Goal: Task Accomplishment & Management: Manage account settings

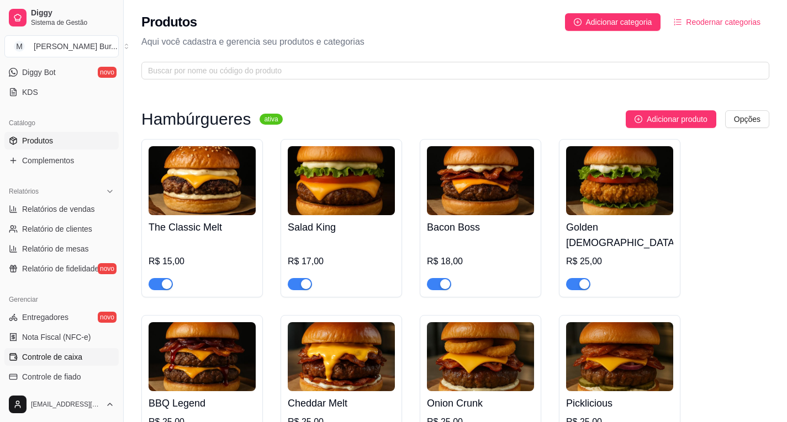
scroll to position [372, 0]
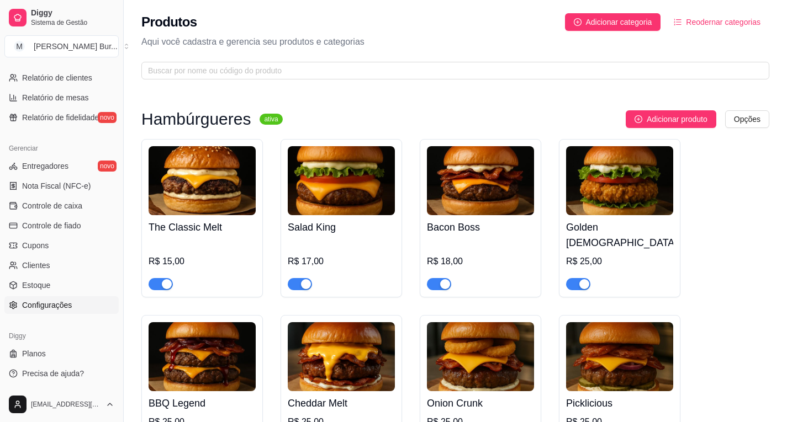
click at [53, 309] on span "Configurações" at bounding box center [47, 305] width 50 height 11
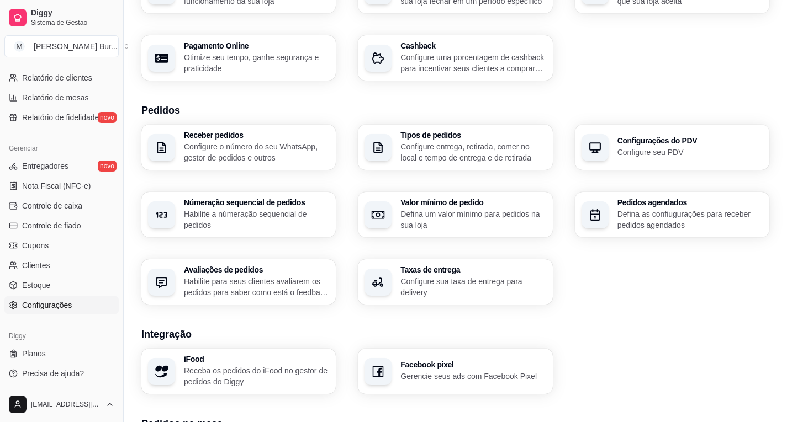
scroll to position [276, 0]
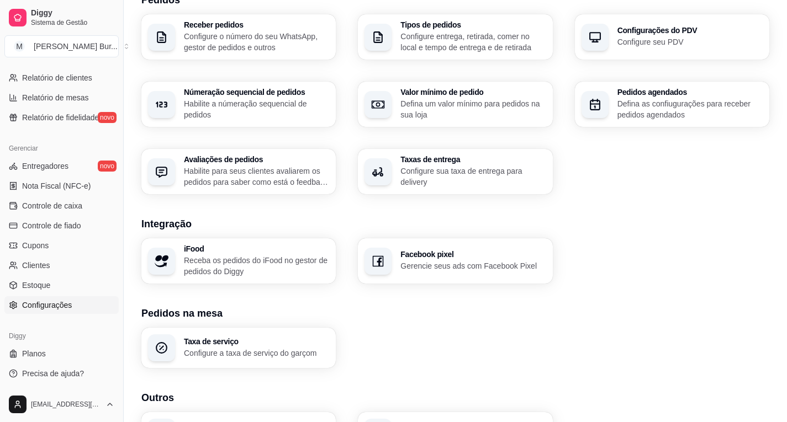
click at [455, 258] on div "Facebook pixel Gerencie seus ads com Facebook Pixel" at bounding box center [472, 261] width 145 height 21
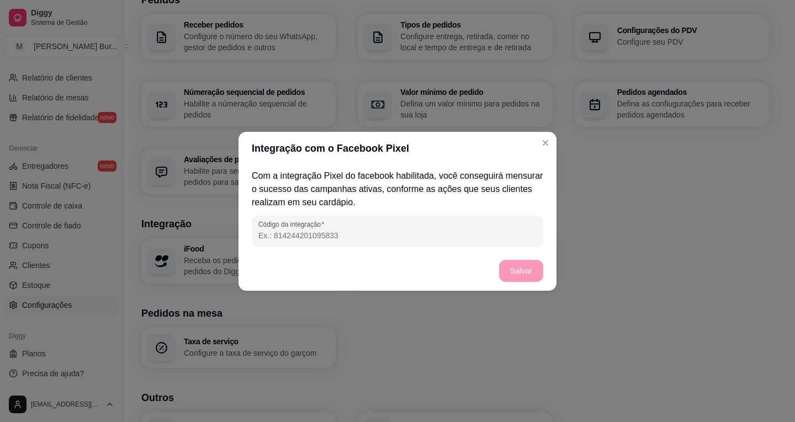
click at [356, 231] on input "Código da integração" at bounding box center [397, 235] width 278 height 11
paste input "2170644403397730"
type input "2170644403397730"
click at [521, 268] on button "Salvar" at bounding box center [521, 271] width 44 height 22
click at [519, 273] on button "Salvar" at bounding box center [521, 271] width 44 height 22
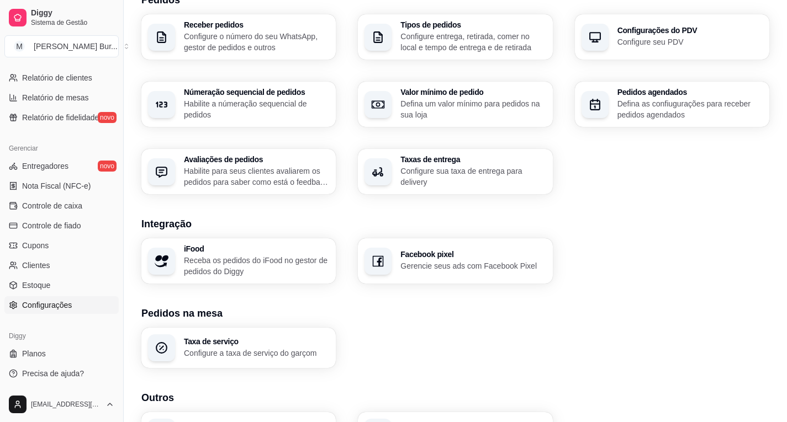
click at [447, 265] on p "Gerencie seus ads com Facebook Pixel" at bounding box center [472, 266] width 145 height 11
